Goal: Transaction & Acquisition: Purchase product/service

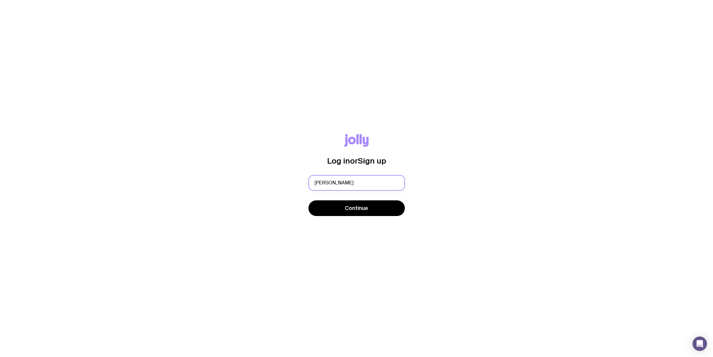
type input "melissa.may@fareharbor.com"
click at [351, 211] on span "Continue" at bounding box center [356, 207] width 23 height 7
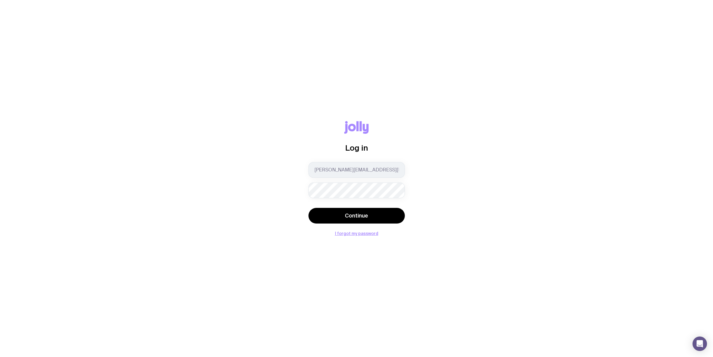
click at [308, 208] on button "Continue" at bounding box center [356, 216] width 96 height 16
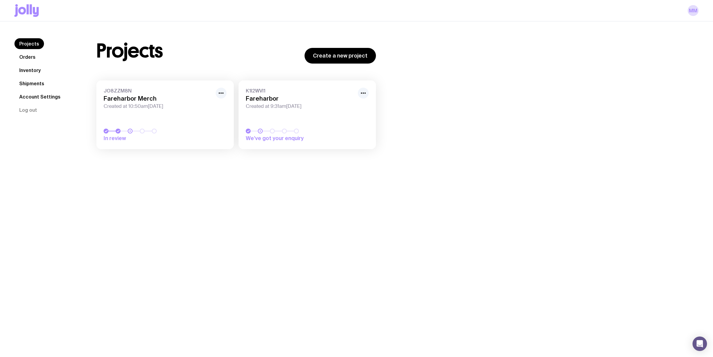
click at [35, 70] on link "Inventory" at bounding box center [29, 70] width 31 height 11
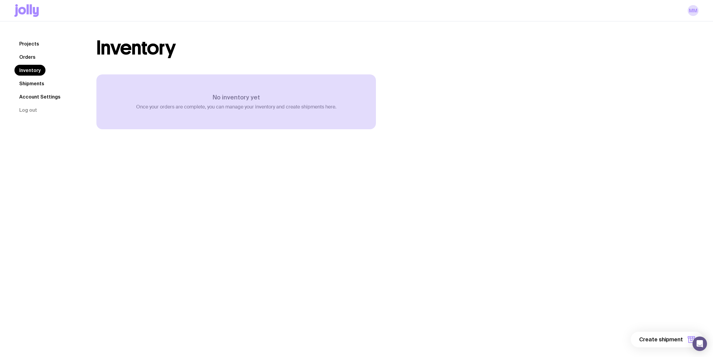
click at [32, 80] on link "Shipments" at bounding box center [31, 83] width 35 height 11
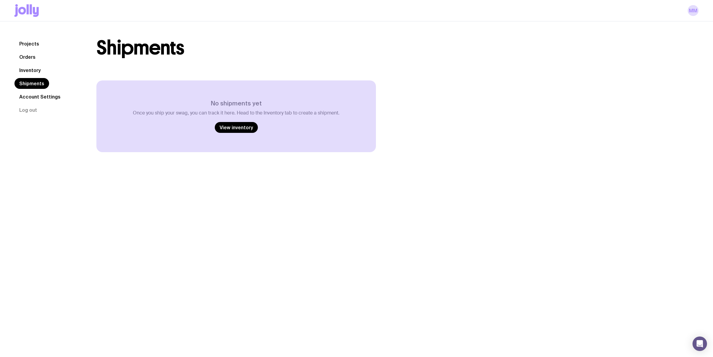
click at [31, 47] on link "Projects" at bounding box center [29, 43] width 30 height 11
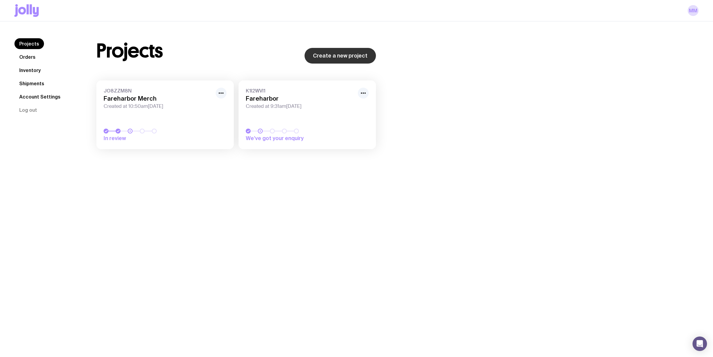
click at [311, 58] on link "Create a new project" at bounding box center [339, 56] width 71 height 16
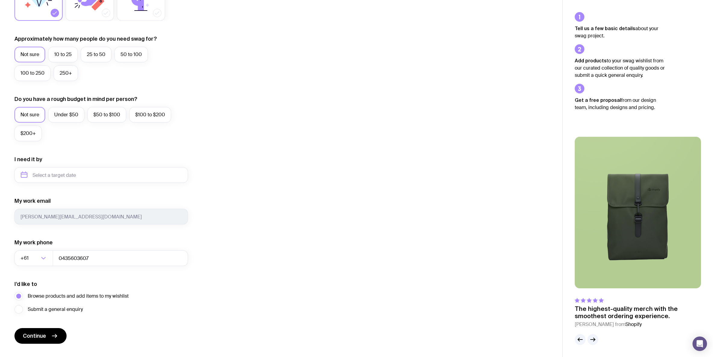
scroll to position [147, 0]
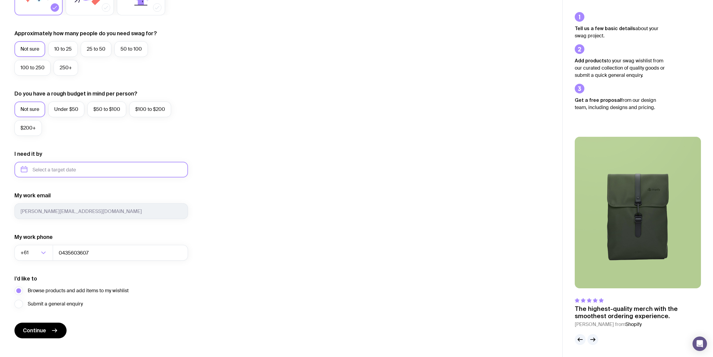
click at [47, 176] on input "text" at bounding box center [100, 170] width 173 height 16
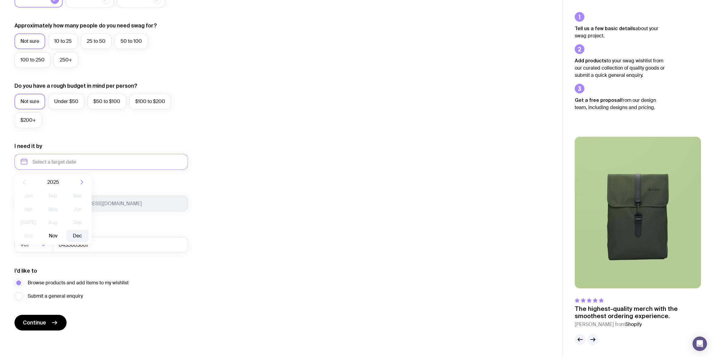
click at [77, 236] on button "Dec" at bounding box center [78, 236] width 22 height 12
type input "December 2025"
click at [64, 245] on input "0435603607" at bounding box center [120, 245] width 135 height 16
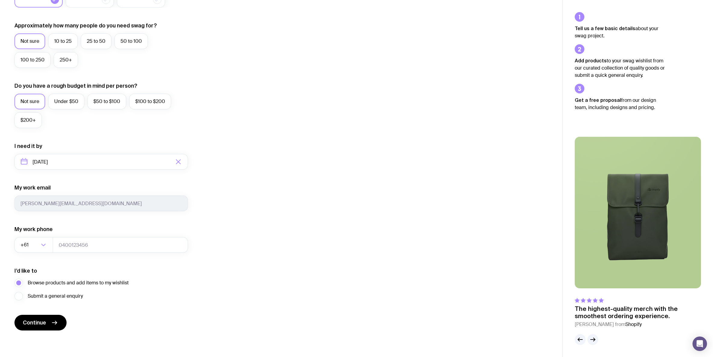
click at [86, 266] on form "I want swag for Customers Team members An event Approximately how many people d…" at bounding box center [100, 133] width 173 height 393
click at [44, 297] on span "Submit a general enquiry" at bounding box center [55, 295] width 55 height 7
click at [0, 0] on input "Submit a general enquiry" at bounding box center [0, 0] width 0 height 0
click at [44, 297] on span "Submit a general enquiry" at bounding box center [55, 295] width 55 height 7
click at [0, 0] on input "Submit a general enquiry" at bounding box center [0, 0] width 0 height 0
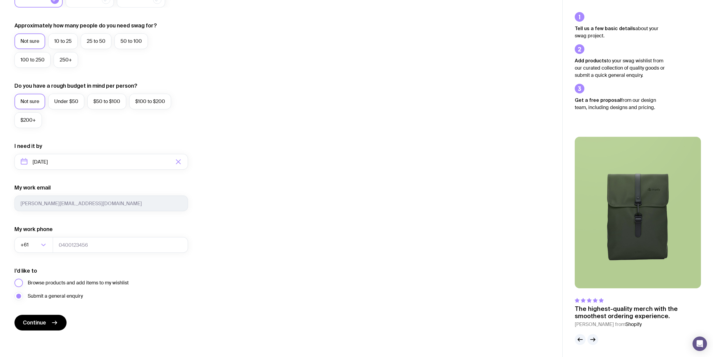
click at [45, 284] on span "Browse products and add items to my wishlist" at bounding box center [78, 282] width 101 height 7
click at [0, 0] on input "Browse products and add items to my wishlist" at bounding box center [0, 0] width 0 height 0
click at [46, 324] on span "Continue" at bounding box center [34, 322] width 23 height 7
click at [83, 247] on input "tel" at bounding box center [120, 245] width 135 height 16
type input "0435603607"
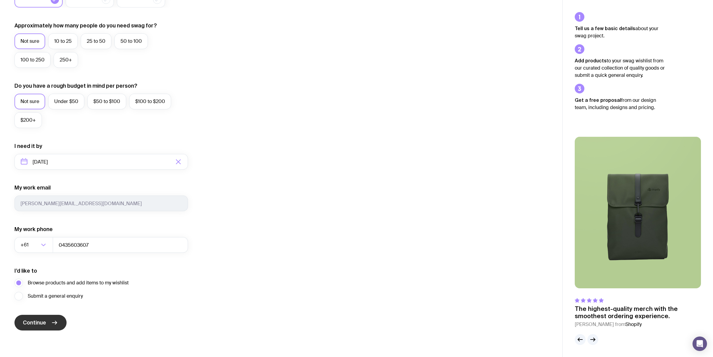
click at [52, 320] on icon "submit" at bounding box center [54, 322] width 7 height 7
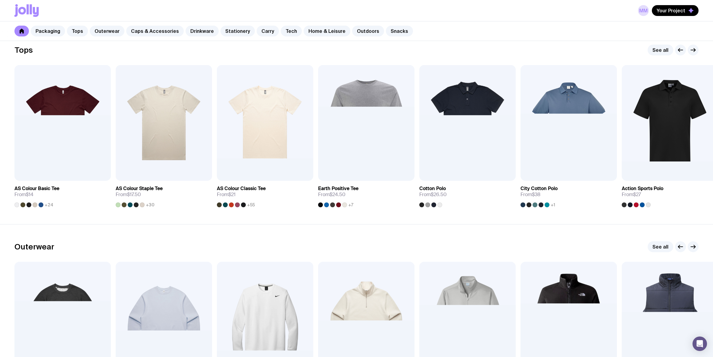
scroll to position [311, 0]
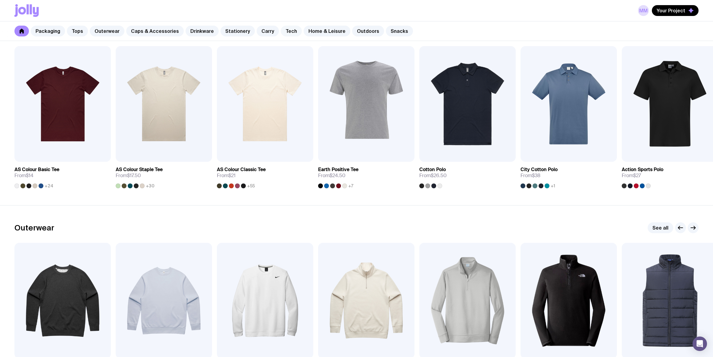
click at [281, 29] on link "Tech" at bounding box center [291, 31] width 21 height 11
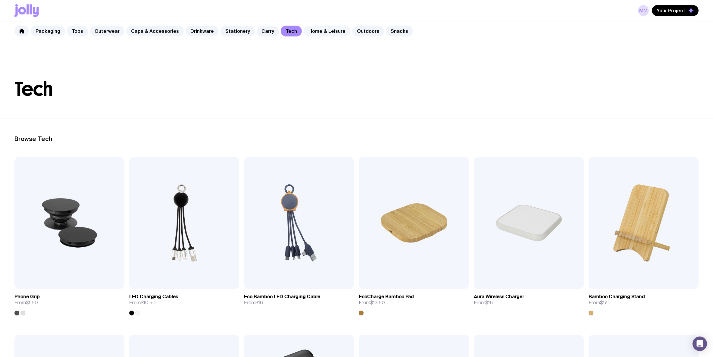
click at [307, 26] on link "Home & Leisure" at bounding box center [327, 31] width 47 height 11
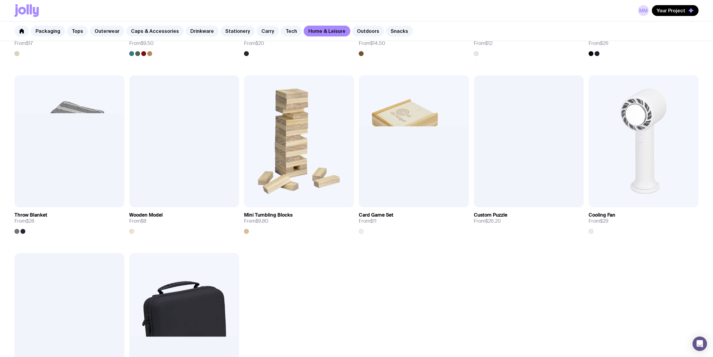
scroll to position [950, 0]
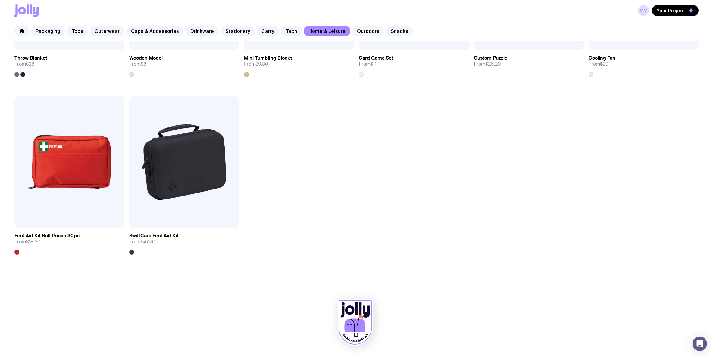
click at [354, 33] on link "Outdoors" at bounding box center [368, 31] width 32 height 11
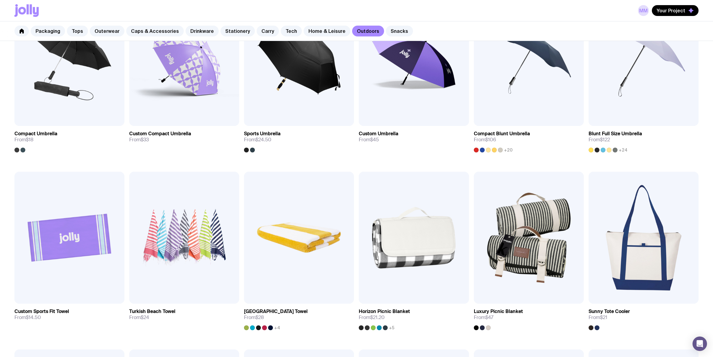
scroll to position [23, 0]
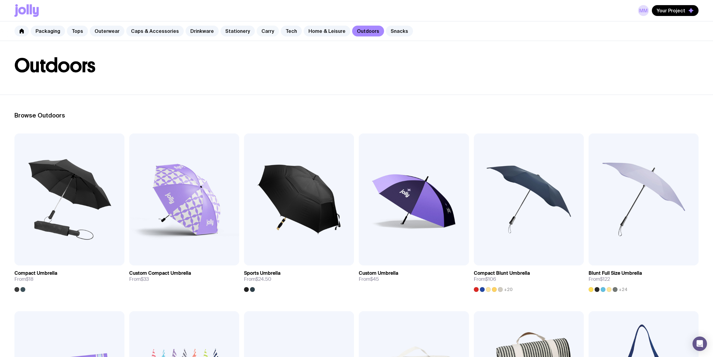
click at [260, 35] on link "Carry" at bounding box center [268, 31] width 22 height 11
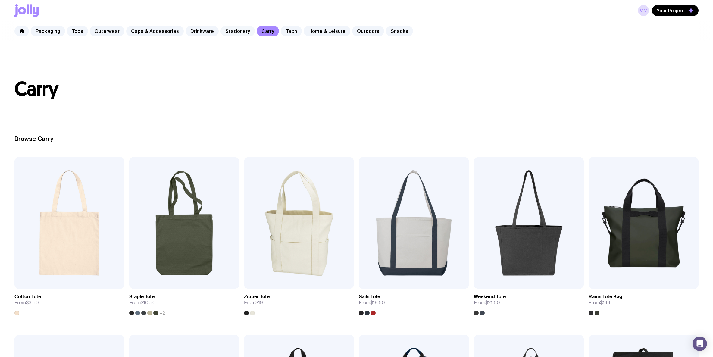
click at [232, 31] on link "Stationery" at bounding box center [237, 31] width 34 height 11
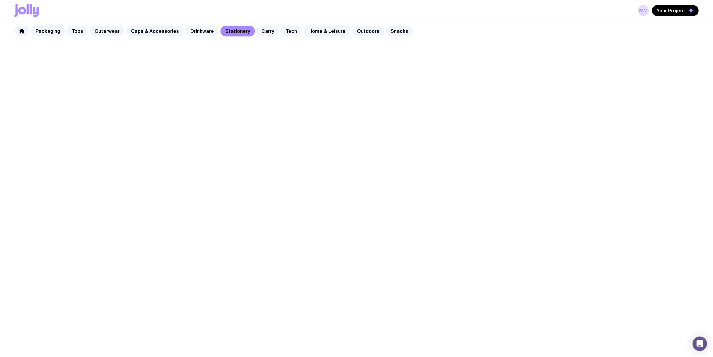
click at [203, 32] on link "Drinkware" at bounding box center [202, 31] width 33 height 11
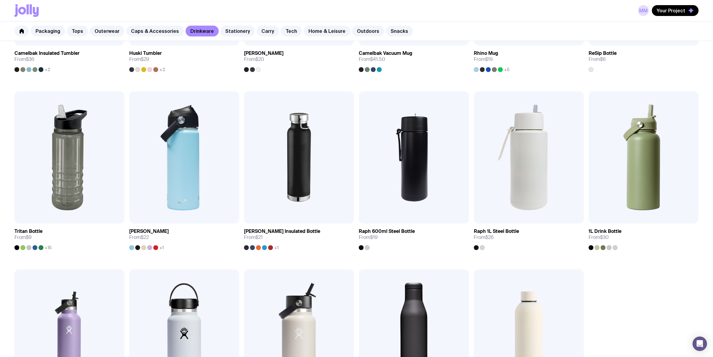
scroll to position [492, 0]
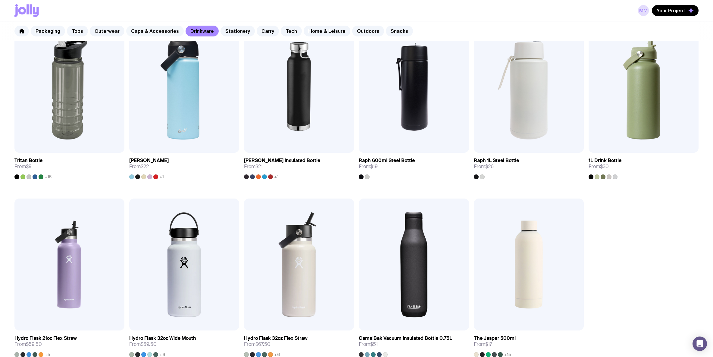
click at [159, 33] on link "Caps & Accessories" at bounding box center [155, 31] width 58 height 11
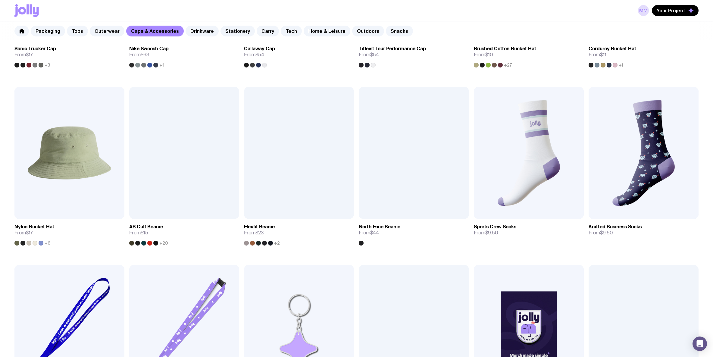
scroll to position [594, 0]
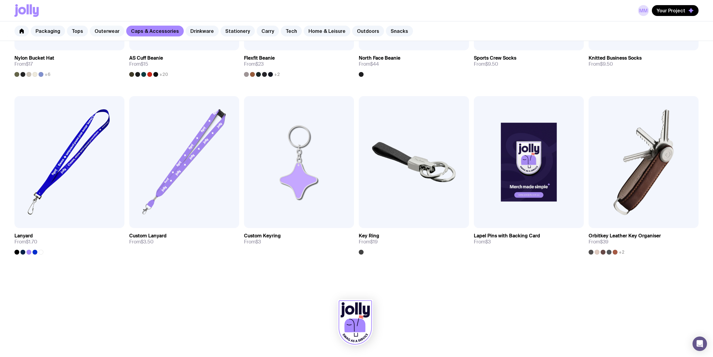
click at [105, 31] on link "Outerwear" at bounding box center [107, 31] width 35 height 11
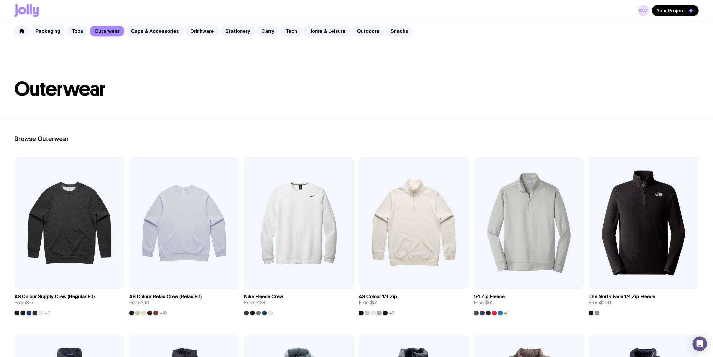
click at [58, 33] on link "Packaging" at bounding box center [48, 31] width 34 height 11
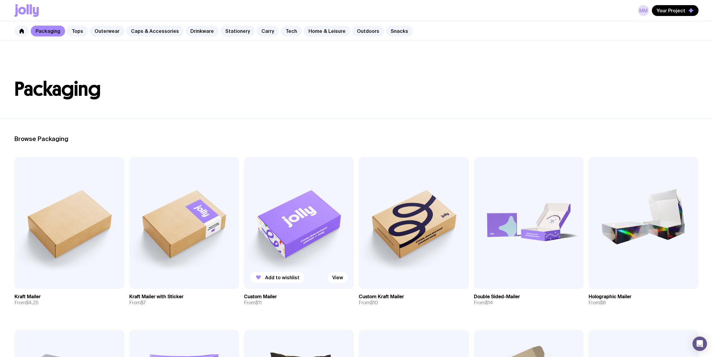
click at [320, 236] on img at bounding box center [299, 223] width 110 height 132
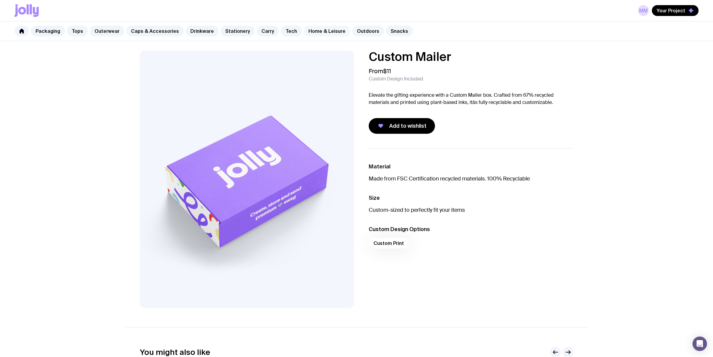
click at [323, 33] on link "Home & Leisure" at bounding box center [327, 31] width 47 height 11
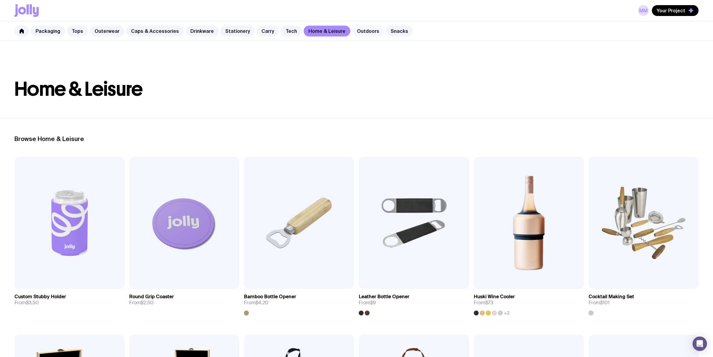
click at [355, 31] on link "Outdoors" at bounding box center [368, 31] width 32 height 11
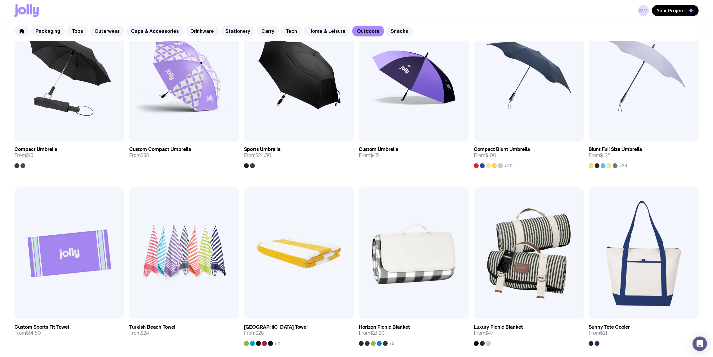
scroll to position [143, 0]
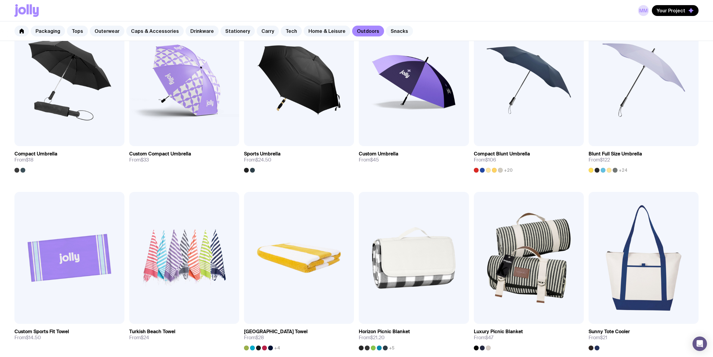
click at [386, 33] on link "Snacks" at bounding box center [399, 31] width 27 height 11
